Goal: Information Seeking & Learning: Learn about a topic

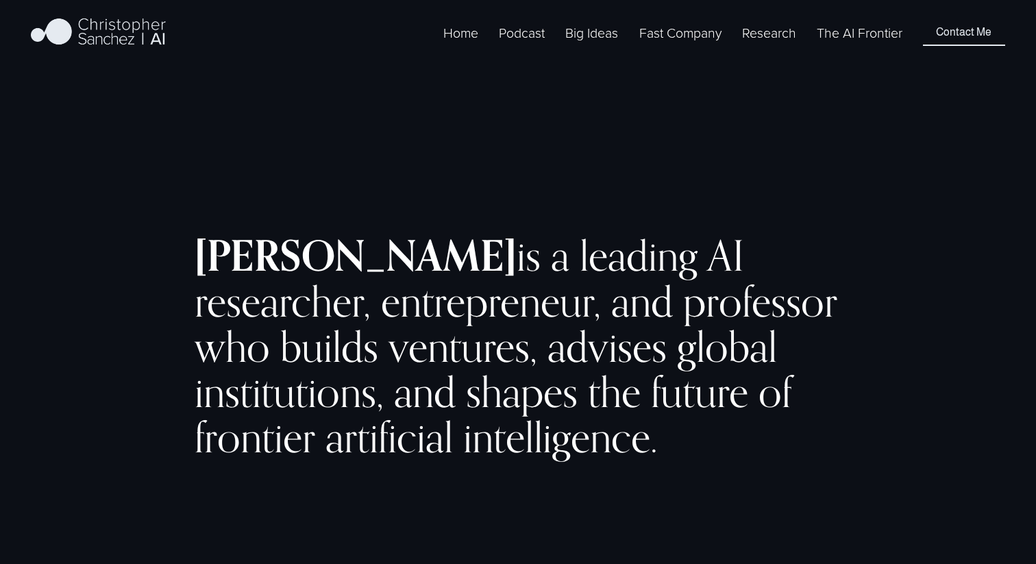
click at [0, 0] on span "Fast Company [GEOGRAPHIC_DATA] - Español" at bounding box center [0, 0] width 0 height 0
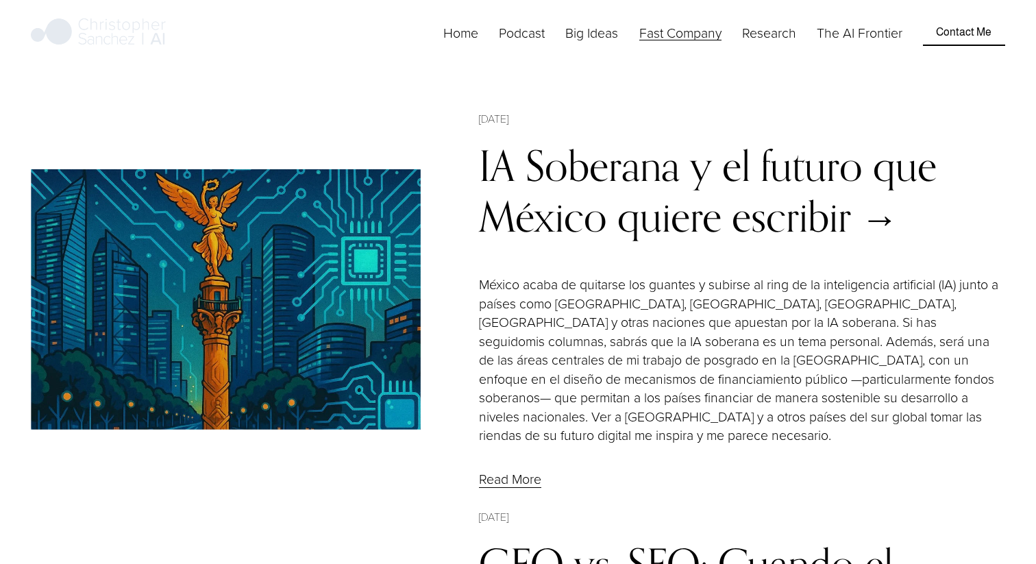
click at [288, 259] on img at bounding box center [226, 299] width 390 height 260
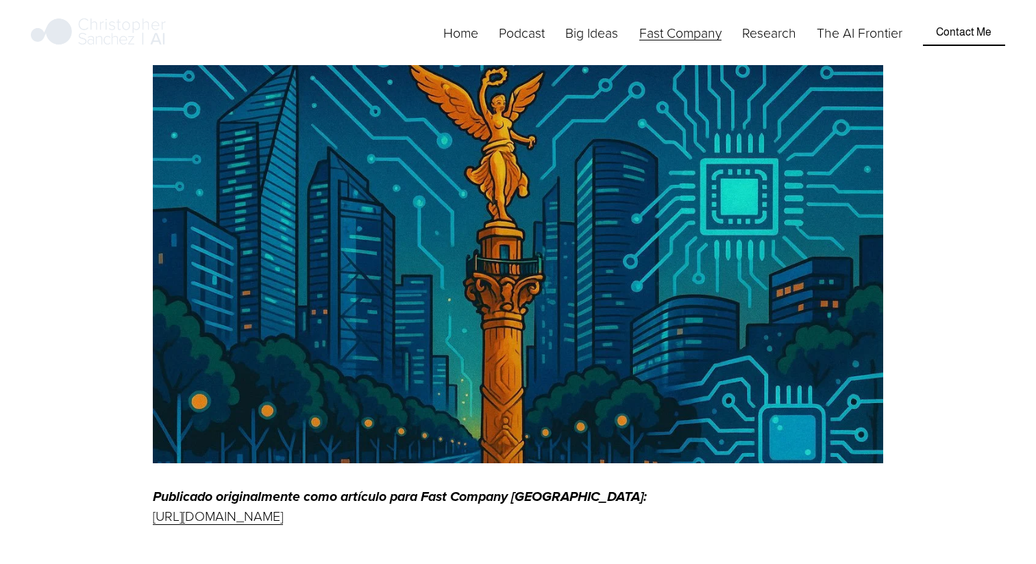
scroll to position [413, 0]
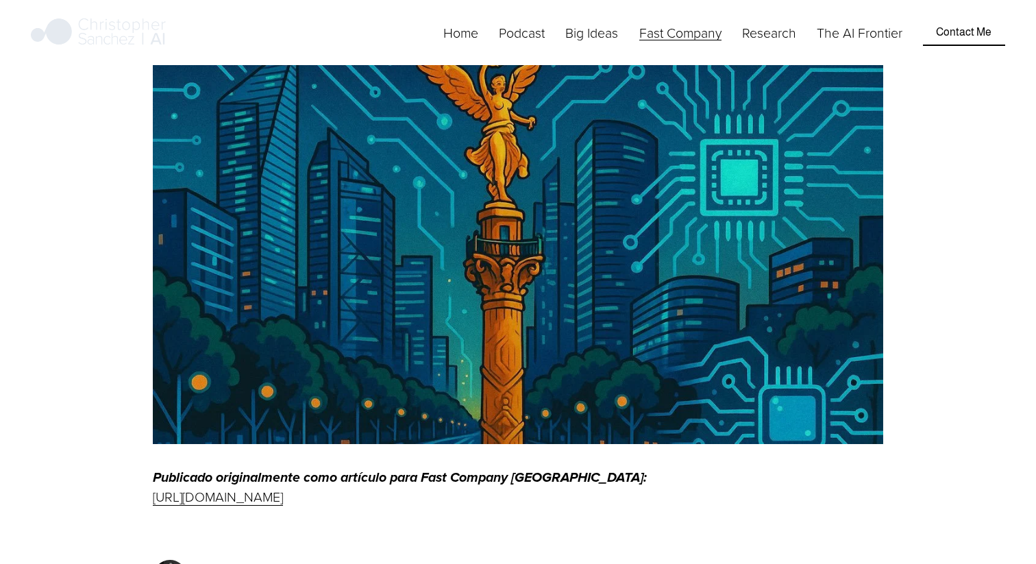
click at [0, 0] on span "Fast Company [GEOGRAPHIC_DATA] - English" at bounding box center [0, 0] width 0 height 0
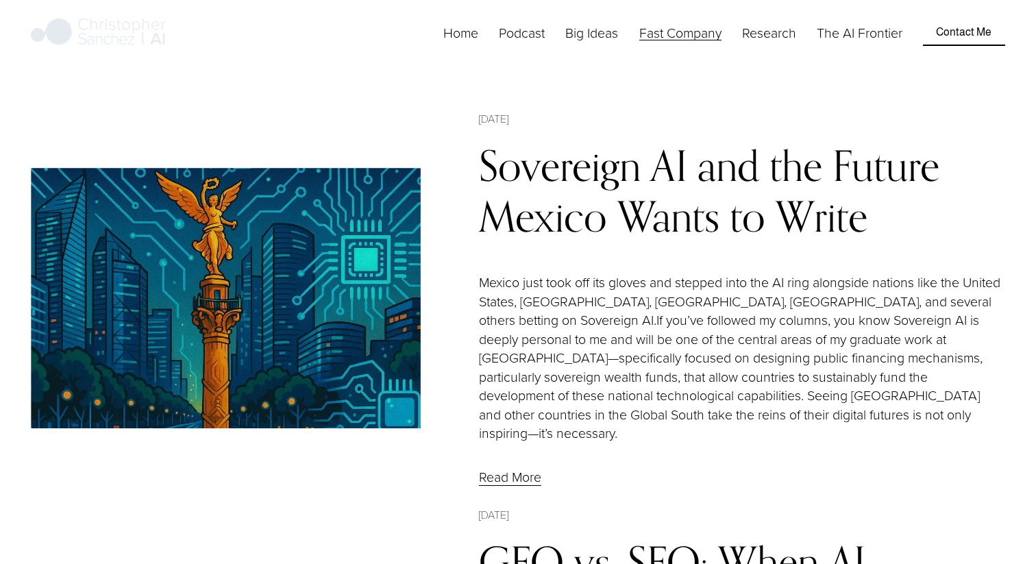
click at [382, 209] on img at bounding box center [226, 298] width 390 height 260
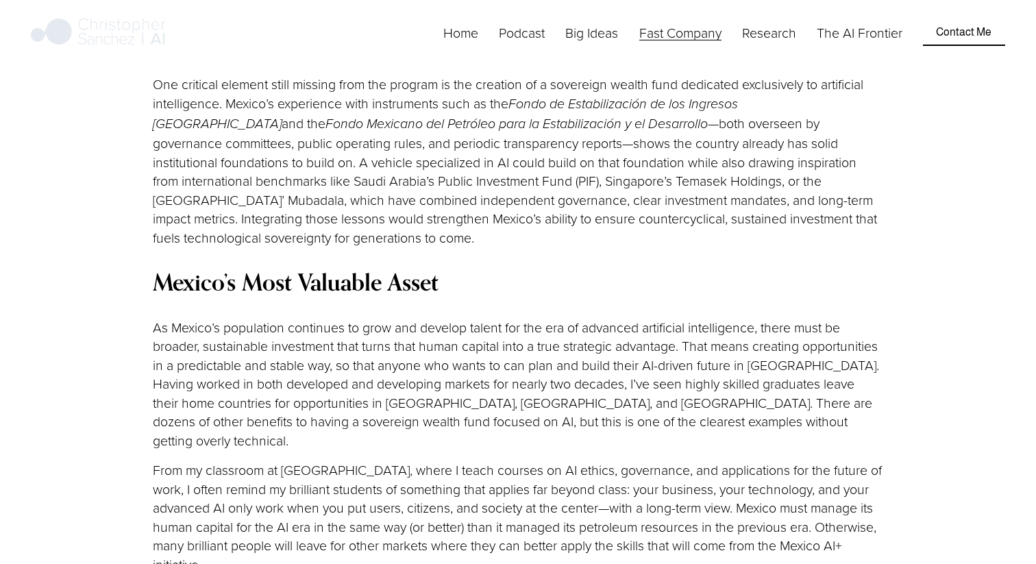
scroll to position [1239, 0]
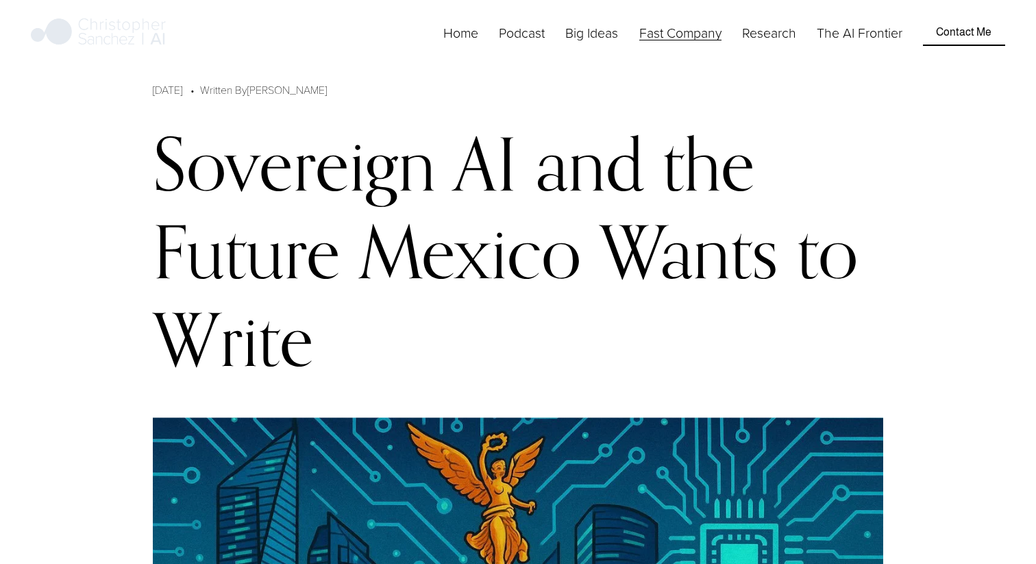
scroll to position [40, 0]
